Goal: Find specific page/section: Find specific page/section

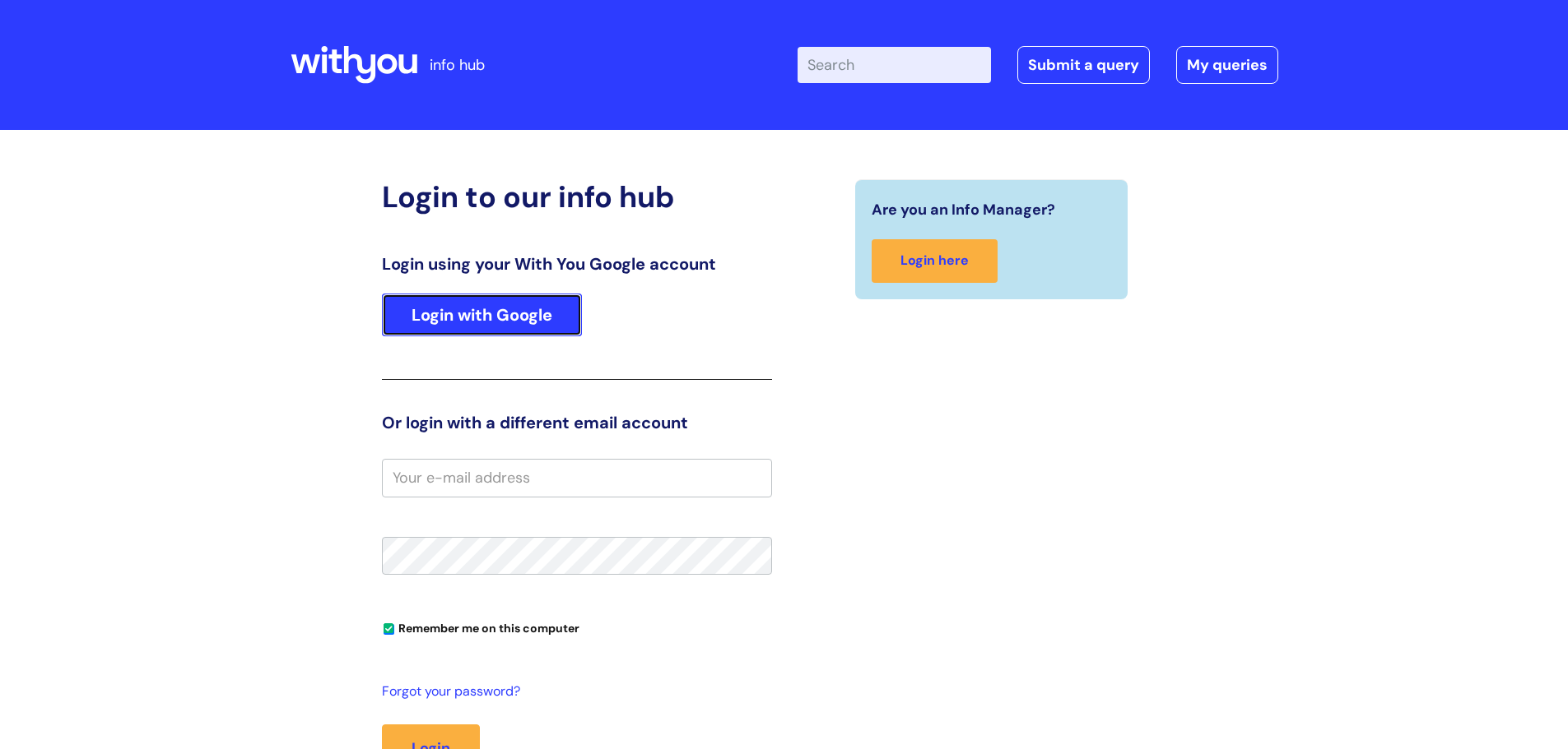
click at [502, 313] on link "Login with Google" at bounding box center [482, 315] width 200 height 43
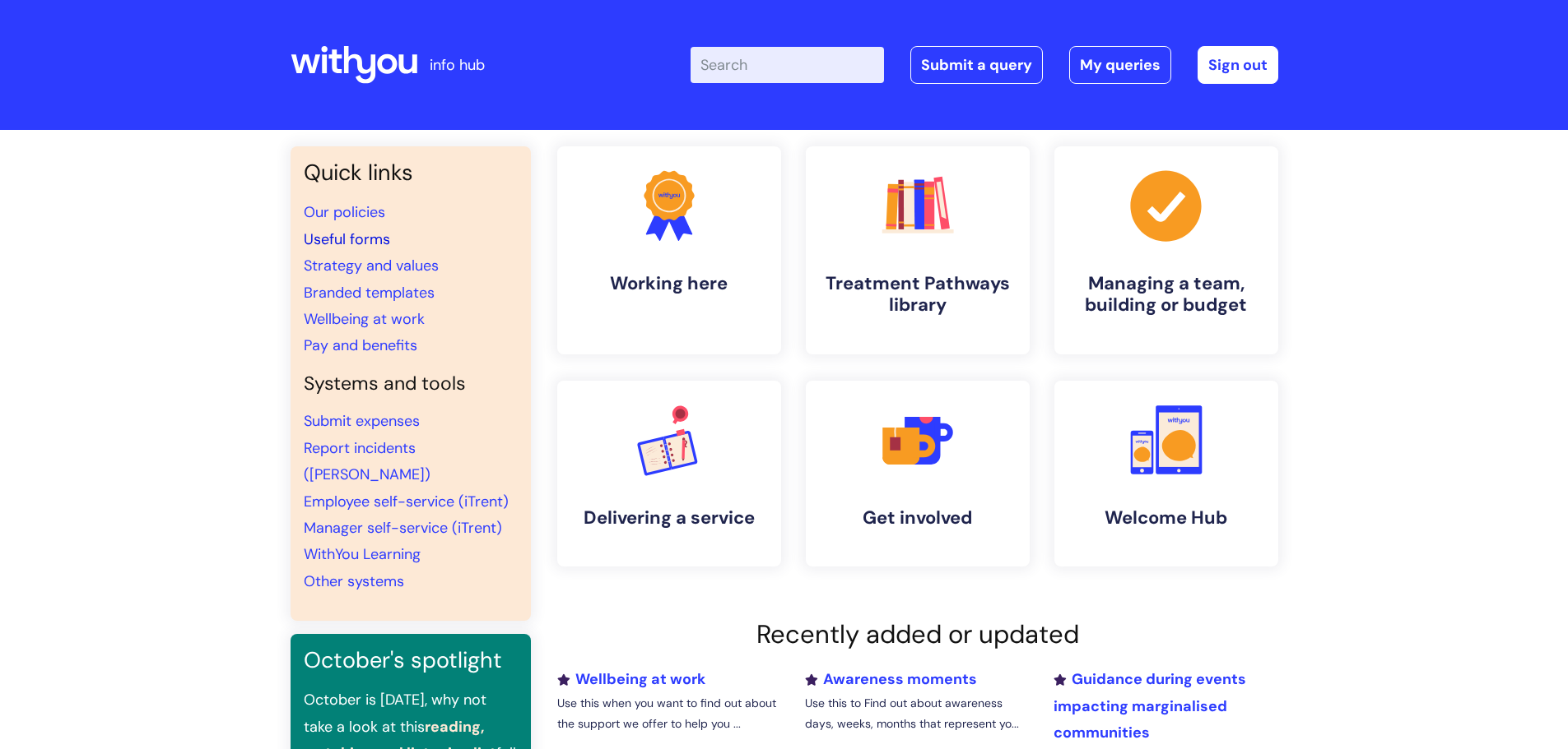
click at [358, 231] on link "Useful forms" at bounding box center [346, 239] width 87 height 20
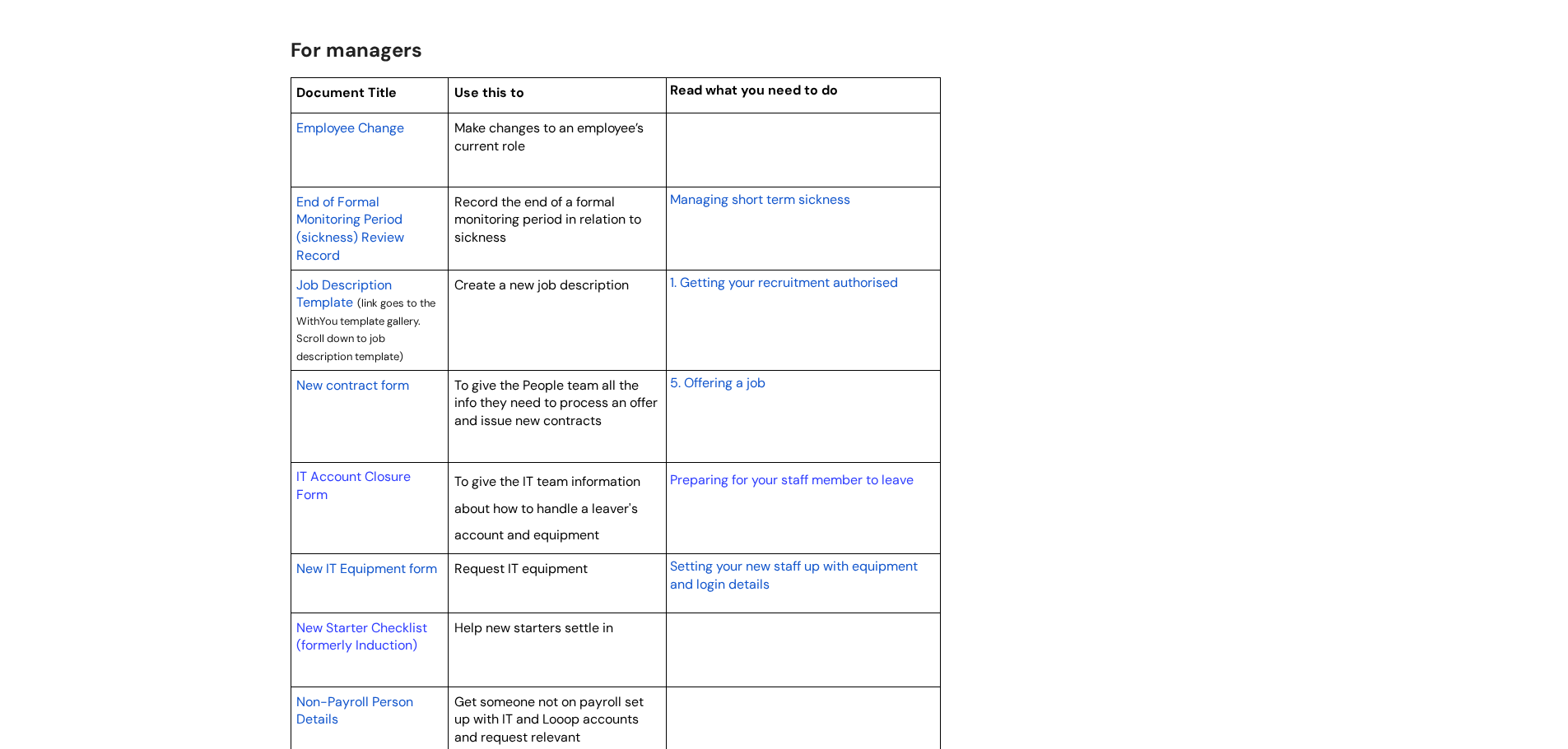
scroll to position [1316, 0]
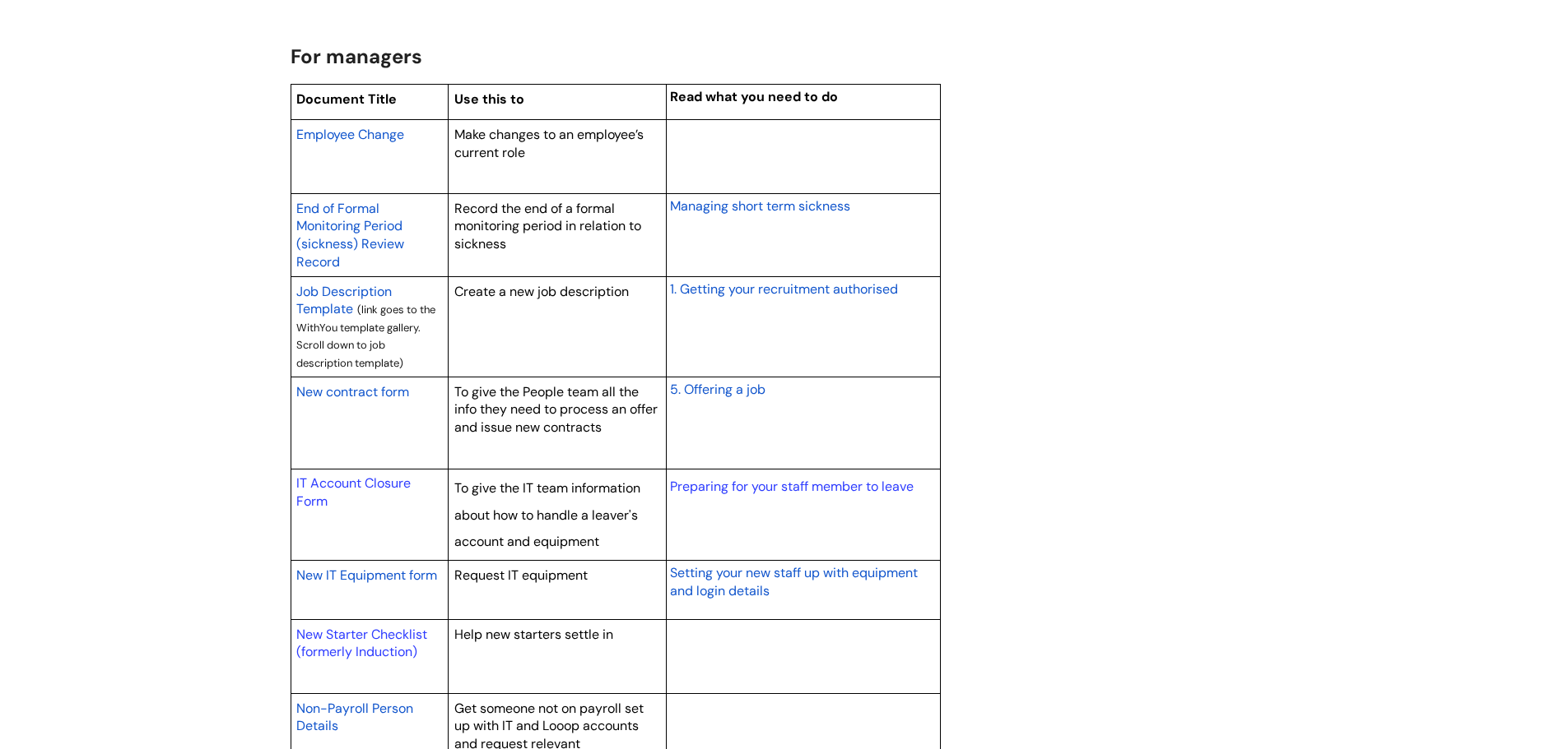
click at [382, 140] on span "Employee Change" at bounding box center [350, 134] width 107 height 17
